Goal: Information Seeking & Learning: Learn about a topic

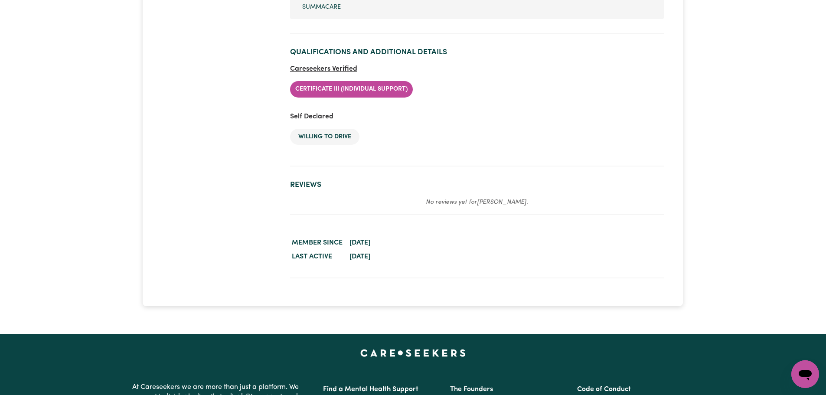
scroll to position [1605, 0]
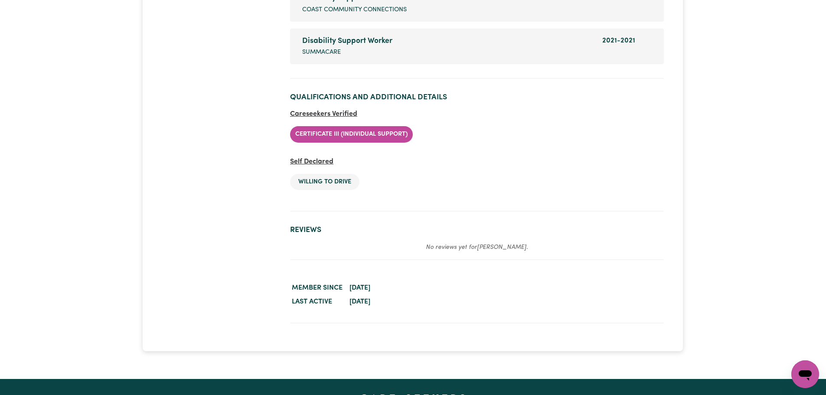
click at [431, 306] on dd "May 23, 2025" at bounding box center [506, 302] width 316 height 14
click at [349, 302] on dd "May 23, 2025" at bounding box center [506, 302] width 316 height 14
click at [416, 285] on dd "April 20, 2025" at bounding box center [506, 288] width 316 height 14
drag, startPoint x: 410, startPoint y: 288, endPoint x: 342, endPoint y: 288, distance: 67.2
click at [342, 288] on dl "Member since April 20, 2025 Last active May 23, 2025" at bounding box center [477, 295] width 374 height 28
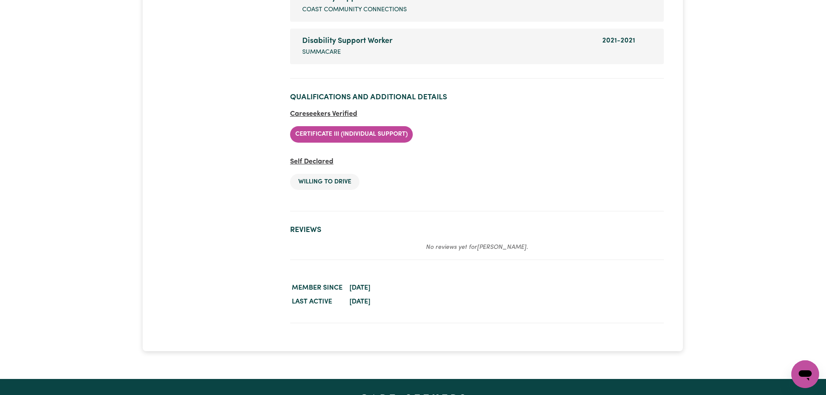
click at [410, 295] on dd "May 23, 2025" at bounding box center [506, 302] width 316 height 14
drag, startPoint x: 397, startPoint y: 302, endPoint x: 341, endPoint y: 302, distance: 56.0
click at [341, 302] on dl "Member since April 20, 2025 Last active May 23, 2025" at bounding box center [477, 295] width 374 height 28
drag, startPoint x: 335, startPoint y: 293, endPoint x: 395, endPoint y: 292, distance: 59.4
click at [395, 292] on dl "Member since April 20, 2025 Last active May 23, 2025" at bounding box center [477, 295] width 374 height 28
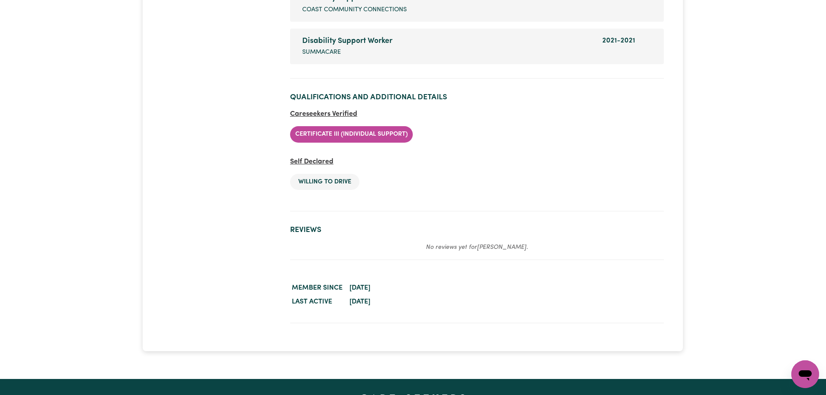
click at [416, 292] on dd "April 20, 2025" at bounding box center [506, 288] width 316 height 14
drag, startPoint x: 416, startPoint y: 292, endPoint x: 357, endPoint y: 294, distance: 59.5
click at [357, 294] on dd "April 20, 2025" at bounding box center [506, 288] width 316 height 14
click at [357, 292] on time "April 20, 2025" at bounding box center [360, 288] width 21 height 7
click at [358, 291] on time "April 20, 2025" at bounding box center [360, 288] width 21 height 7
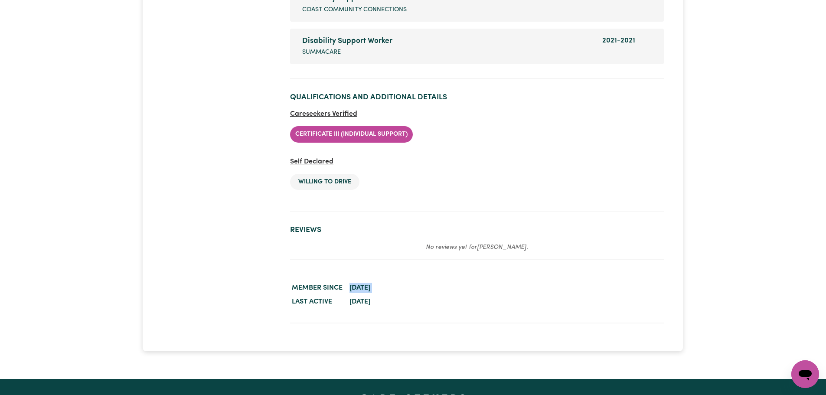
click at [358, 291] on time "April 20, 2025" at bounding box center [360, 288] width 21 height 7
click at [430, 291] on dd "April 20, 2025" at bounding box center [506, 288] width 316 height 14
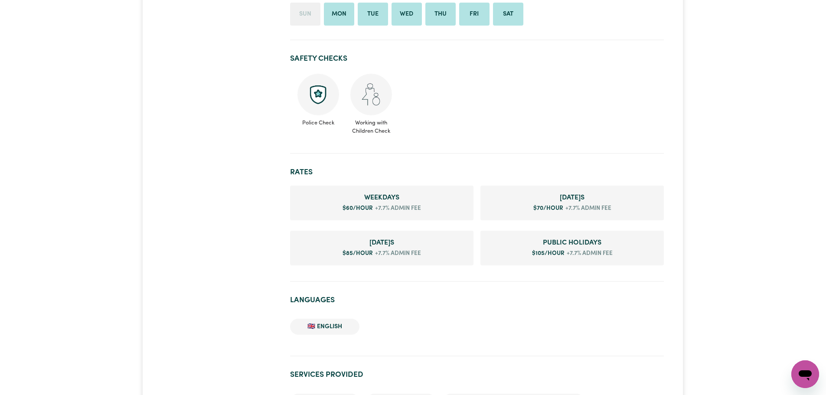
scroll to position [521, 0]
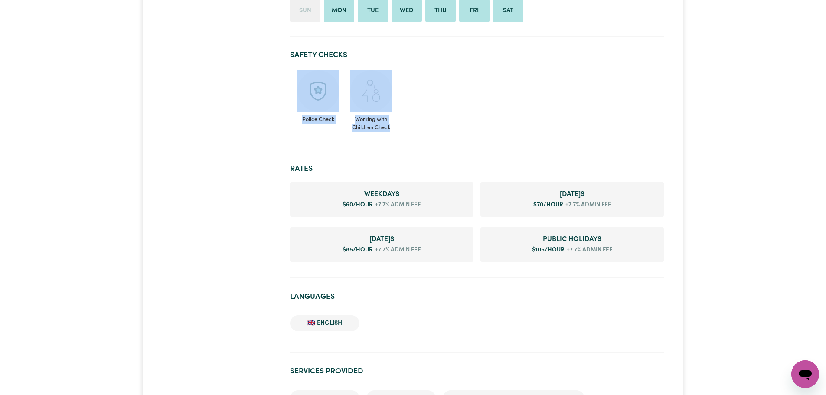
drag, startPoint x: 408, startPoint y: 129, endPoint x: 300, endPoint y: 104, distance: 110.5
click at [300, 104] on ul "Police Check Working with Children Check" at bounding box center [477, 101] width 374 height 69
click at [396, 127] on ul "Police Check Working with Children Check" at bounding box center [477, 101] width 374 height 69
drag, startPoint x: 398, startPoint y: 128, endPoint x: 302, endPoint y: 93, distance: 102.3
click at [302, 93] on ul "Police Check Working with Children Check" at bounding box center [477, 101] width 374 height 69
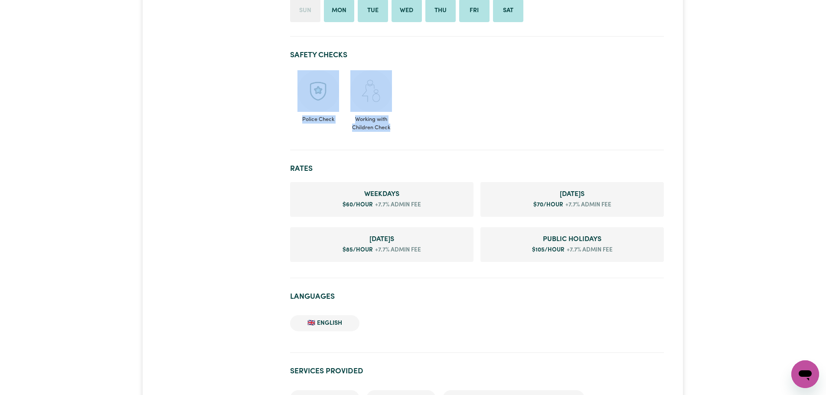
click at [528, 148] on section "Safety Checks Police Check Working with Children Check" at bounding box center [477, 97] width 374 height 106
click at [390, 134] on ul "Police Check Working with Children Check" at bounding box center [477, 101] width 374 height 69
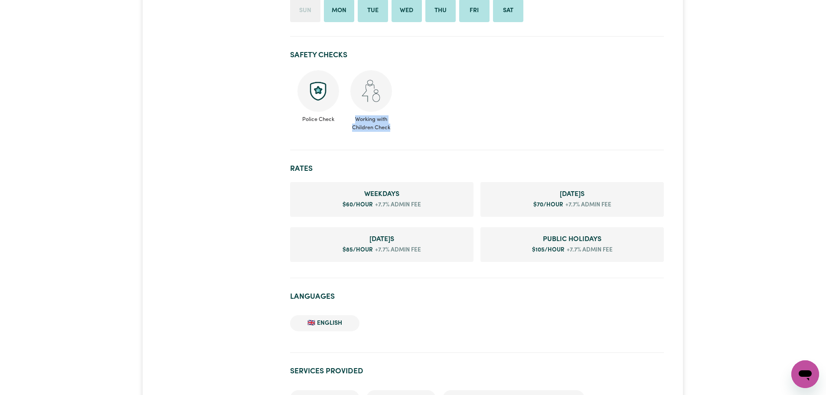
drag, startPoint x: 390, startPoint y: 129, endPoint x: 354, endPoint y: 112, distance: 40.0
click at [354, 112] on span "Working with Children Check" at bounding box center [371, 122] width 43 height 20
click at [356, 136] on section "Safety Checks Police Check Working with Children Check" at bounding box center [477, 97] width 374 height 106
drag, startPoint x: 410, startPoint y: 128, endPoint x: 356, endPoint y: 118, distance: 55.6
click at [356, 118] on ul "Police Check Working with Children Check" at bounding box center [477, 101] width 374 height 69
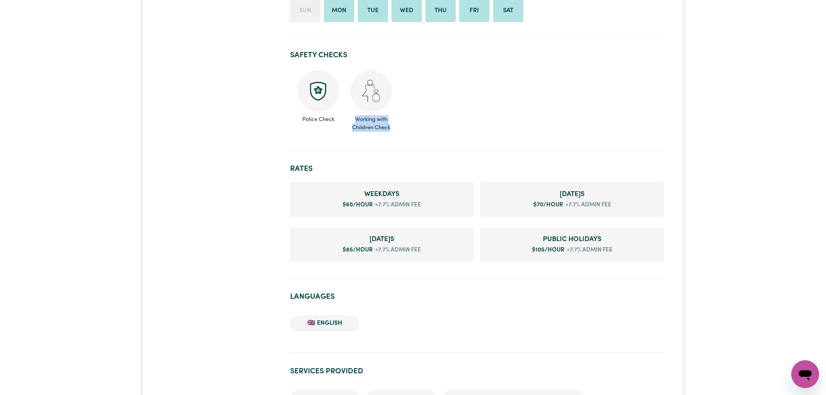
click at [471, 144] on section "Safety Checks Police Check Working with Children Check" at bounding box center [477, 97] width 374 height 106
drag, startPoint x: 393, startPoint y: 128, endPoint x: 353, endPoint y: 118, distance: 42.1
click at [353, 118] on ul "Police Check Working with Children Check" at bounding box center [477, 101] width 374 height 69
click at [383, 121] on span "Working with Children Check" at bounding box center [371, 122] width 43 height 20
drag, startPoint x: 400, startPoint y: 128, endPoint x: 355, endPoint y: 119, distance: 46.0
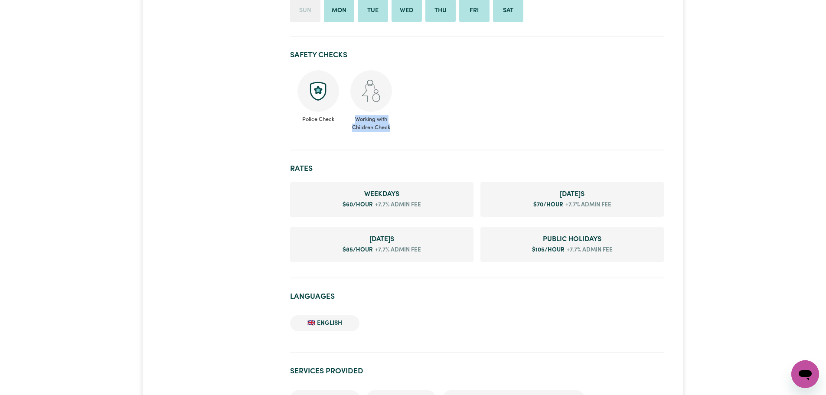
click at [355, 119] on ul "Police Check Working with Children Check" at bounding box center [477, 101] width 374 height 69
click at [379, 122] on span "Working with Children Check" at bounding box center [371, 122] width 43 height 20
click at [428, 297] on h2 "Languages" at bounding box center [477, 296] width 374 height 9
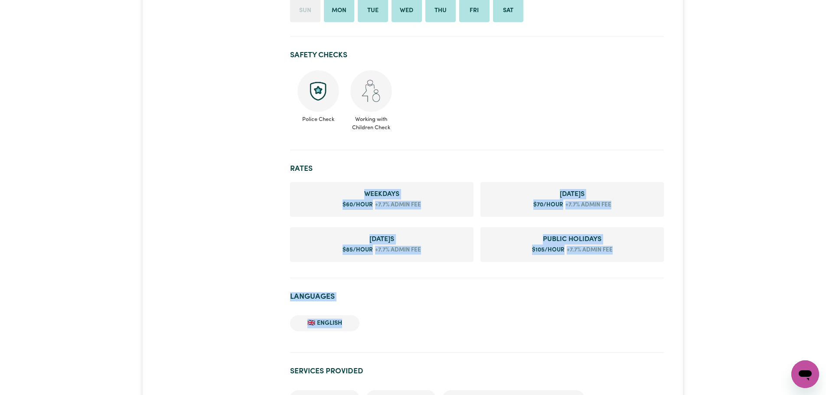
drag, startPoint x: 349, startPoint y: 327, endPoint x: 336, endPoint y: 182, distance: 145.5
click at [386, 180] on ul "Weekday s $ 60 /hour +7.7% admin fee Saturday s $ 70 /hour +7.7% admin fee Sund…" at bounding box center [477, 221] width 374 height 83
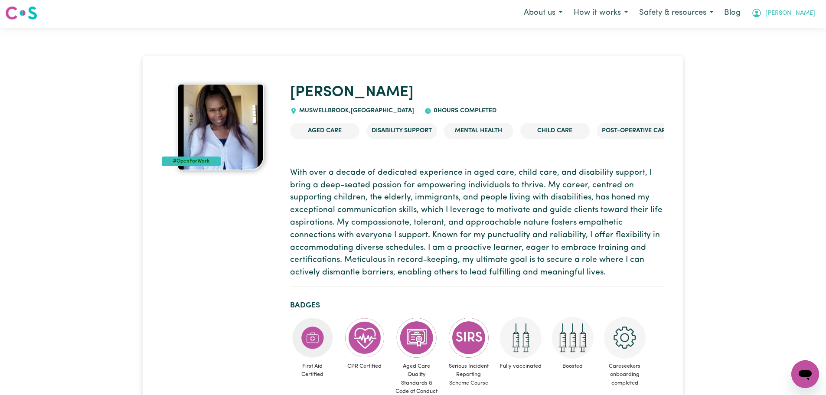
scroll to position [0, 0]
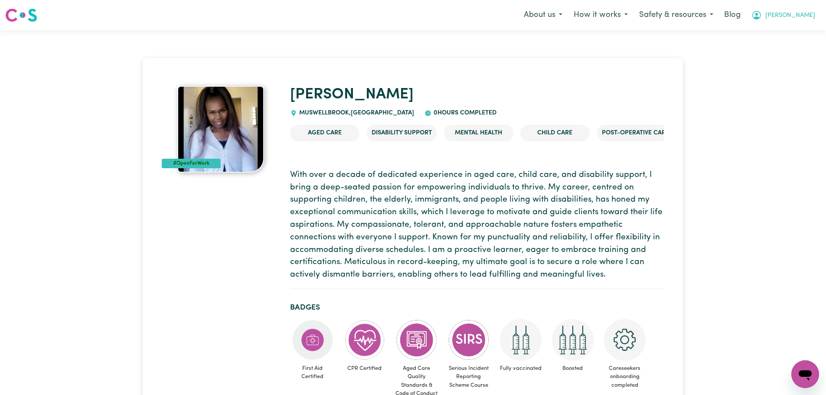
click at [790, 19] on button "[PERSON_NAME]" at bounding box center [783, 15] width 75 height 18
click at [794, 52] on link "Logout" at bounding box center [786, 50] width 69 height 16
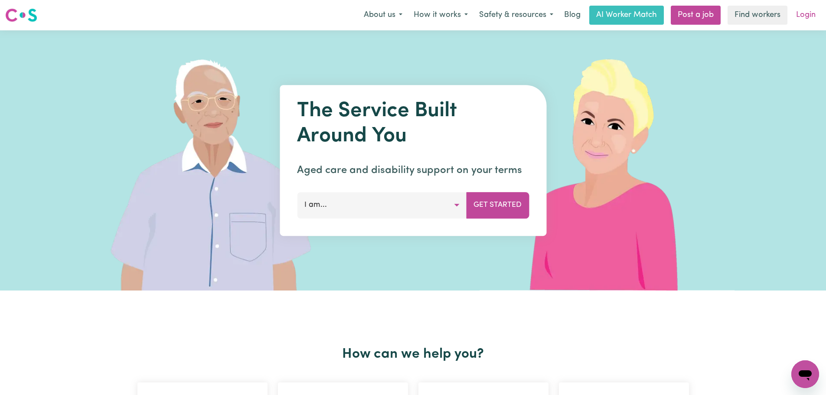
click at [803, 16] on link "Login" at bounding box center [806, 15] width 30 height 19
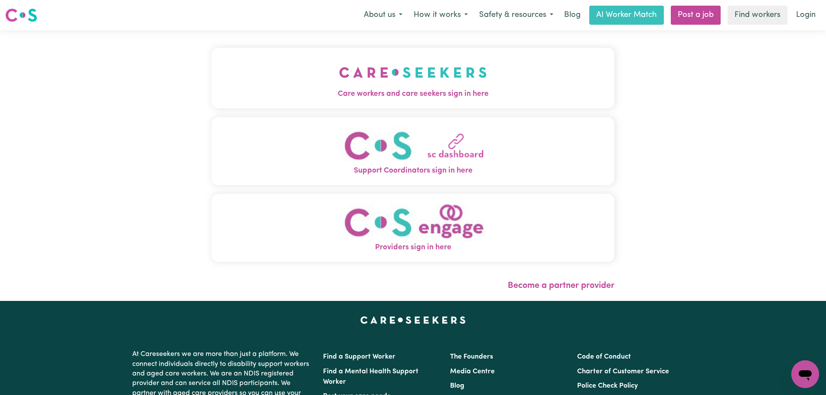
click at [379, 81] on img "Care workers and care seekers sign in here" at bounding box center [413, 72] width 148 height 32
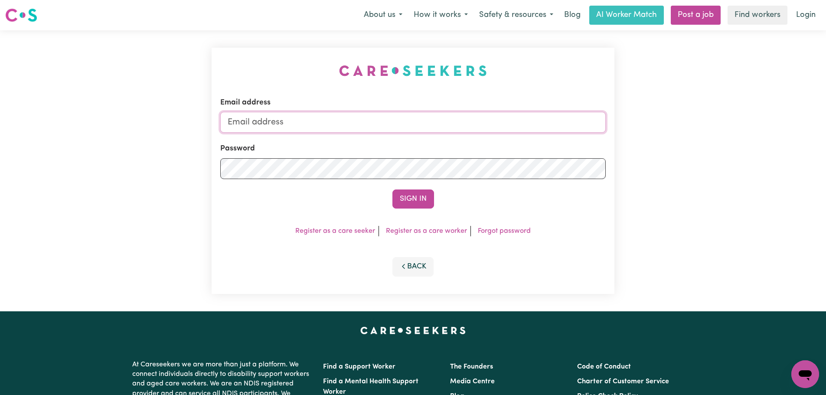
type input "[PERSON_NAME][EMAIL_ADDRESS][DOMAIN_NAME]"
click at [422, 196] on button "Sign In" at bounding box center [414, 199] width 42 height 19
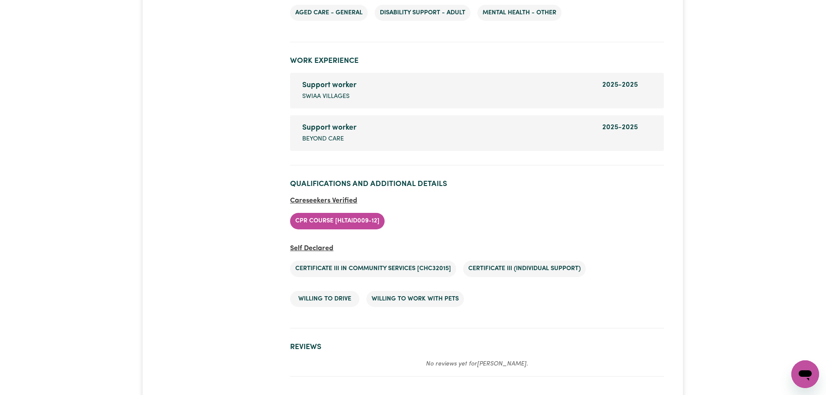
scroll to position [1345, 0]
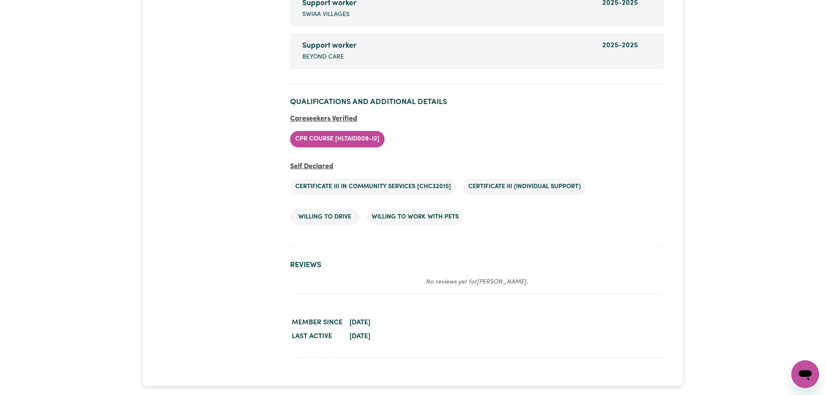
click at [451, 137] on ul "CPR Course [HLTAID009-12]" at bounding box center [477, 139] width 374 height 30
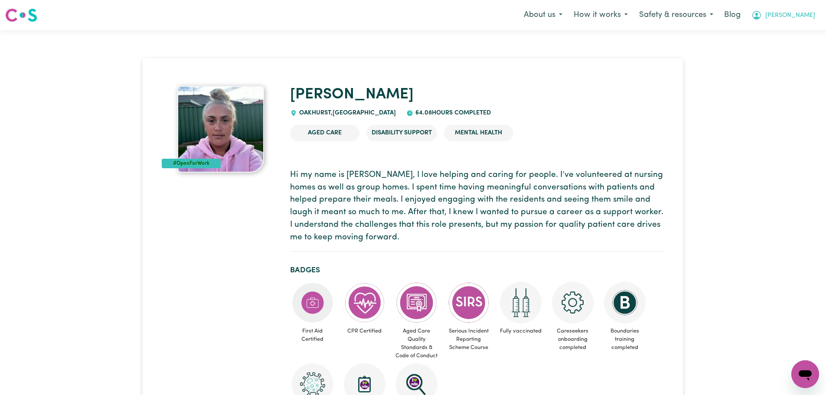
click at [808, 16] on span "[PERSON_NAME]" at bounding box center [791, 16] width 50 height 10
drag, startPoint x: 809, startPoint y: 20, endPoint x: 803, endPoint y: 50, distance: 30.9
click at [803, 50] on link "Logout" at bounding box center [786, 50] width 69 height 16
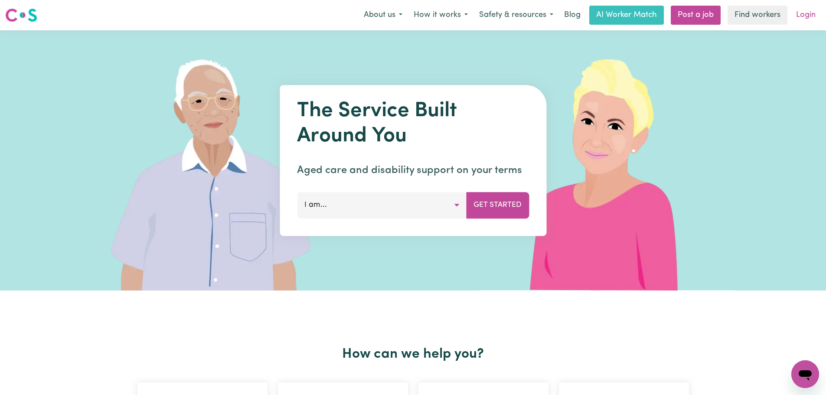
click at [811, 12] on link "Login" at bounding box center [806, 15] width 30 height 19
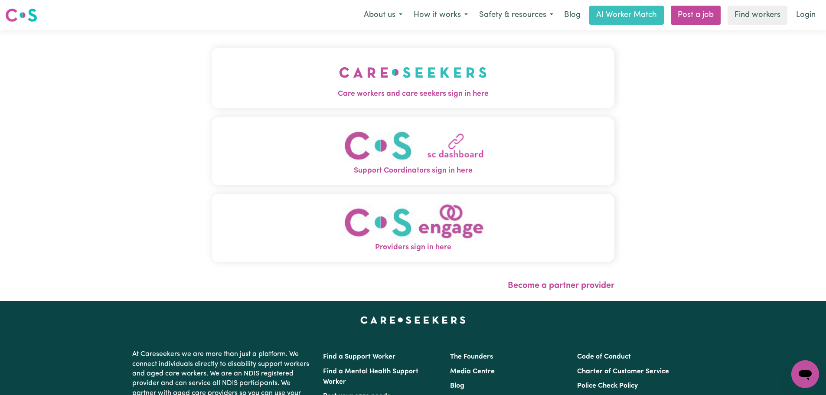
click at [374, 94] on span "Care workers and care seekers sign in here" at bounding box center [413, 93] width 403 height 11
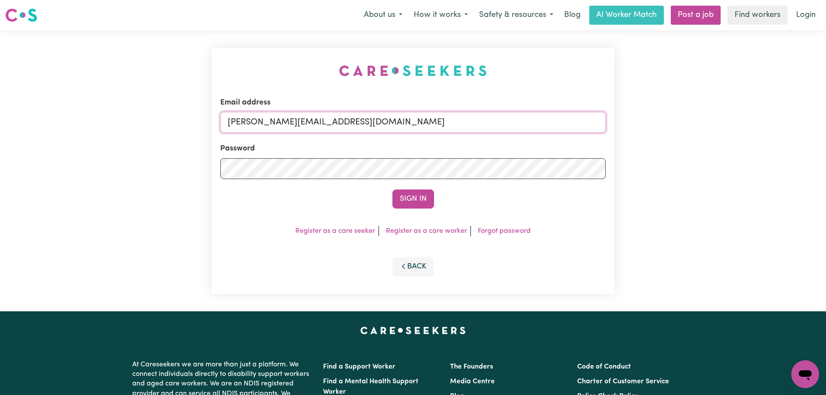
click at [397, 125] on input "[PERSON_NAME][EMAIL_ADDRESS][DOMAIN_NAME]" at bounding box center [413, 122] width 386 height 21
drag, startPoint x: 427, startPoint y: 124, endPoint x: 272, endPoint y: 123, distance: 154.9
click at [272, 123] on input "[EMAIL_ADDRESS][DOMAIN_NAME]" at bounding box center [413, 122] width 386 height 21
type input "[EMAIL_ADDRESS][DOMAIN_NAME]"
click at [398, 197] on button "Sign In" at bounding box center [414, 199] width 42 height 19
